Goal: Find specific page/section: Find specific page/section

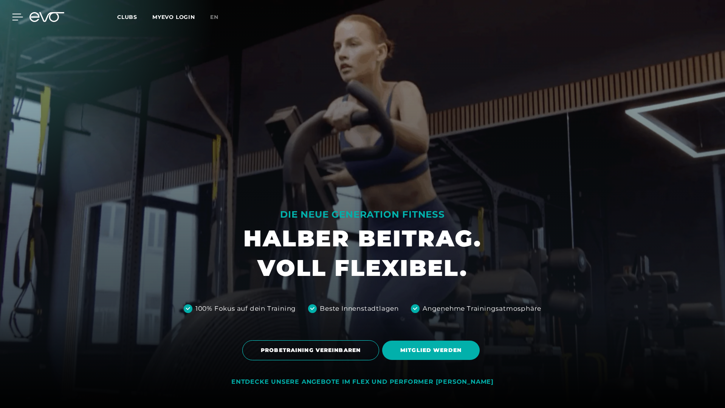
click at [14, 18] on icon at bounding box center [17, 17] width 11 height 7
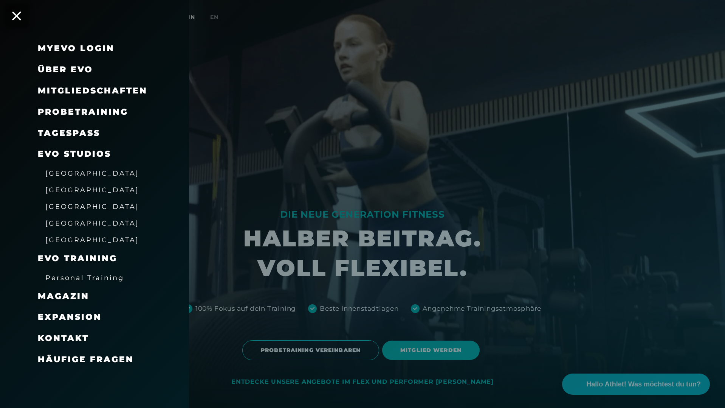
click at [324, 183] on div at bounding box center [362, 204] width 725 height 408
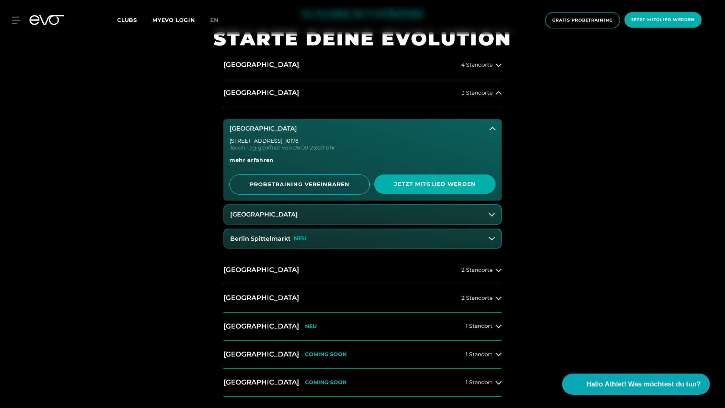
scroll to position [599, 0]
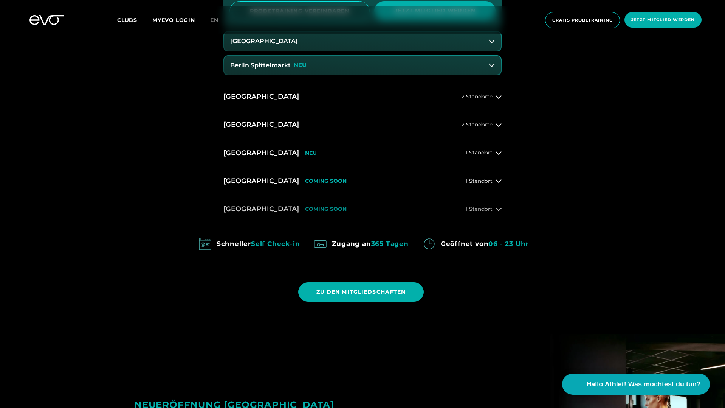
click at [464, 206] on button "Köln COMING SOON 1 Standort" at bounding box center [362, 209] width 278 height 28
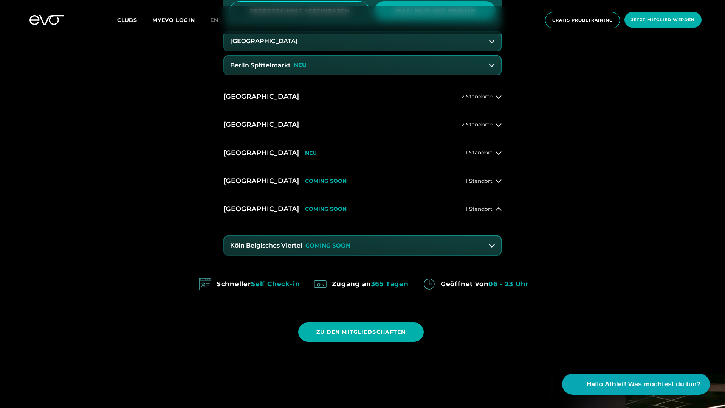
click at [274, 248] on h3 "Köln Belgisches Viertel" at bounding box center [266, 245] width 72 height 7
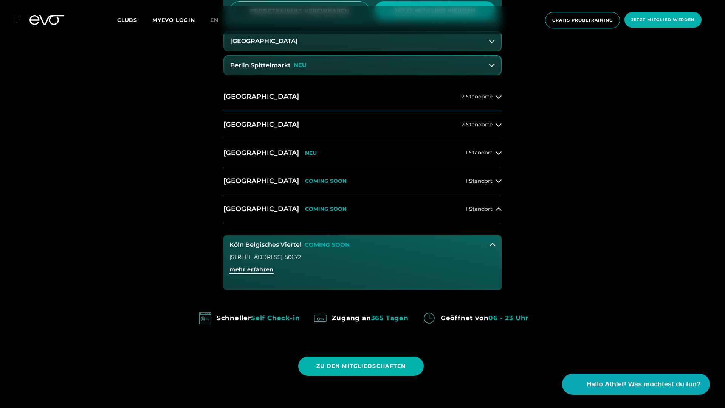
click at [263, 271] on span "mehr erfahren" at bounding box center [252, 269] width 44 height 8
